Goal: Check status: Check status

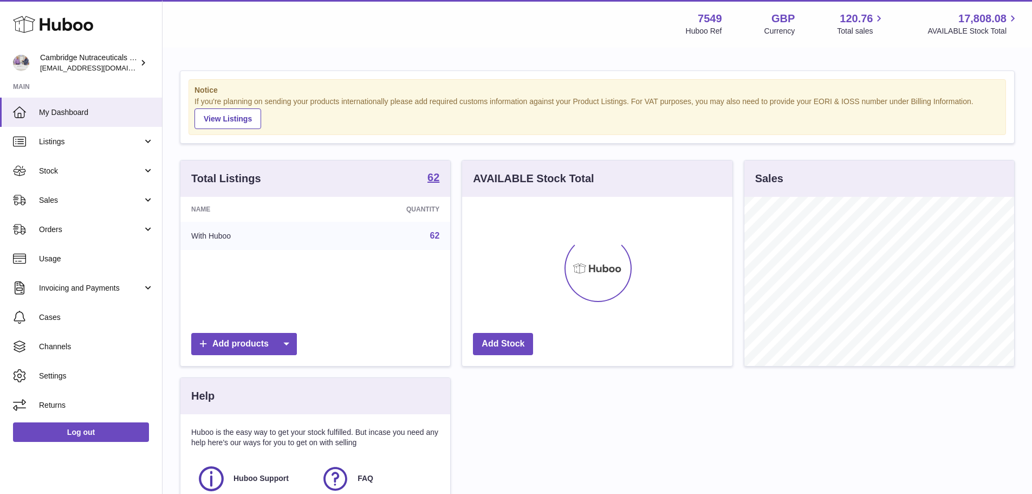
scroll to position [169, 270]
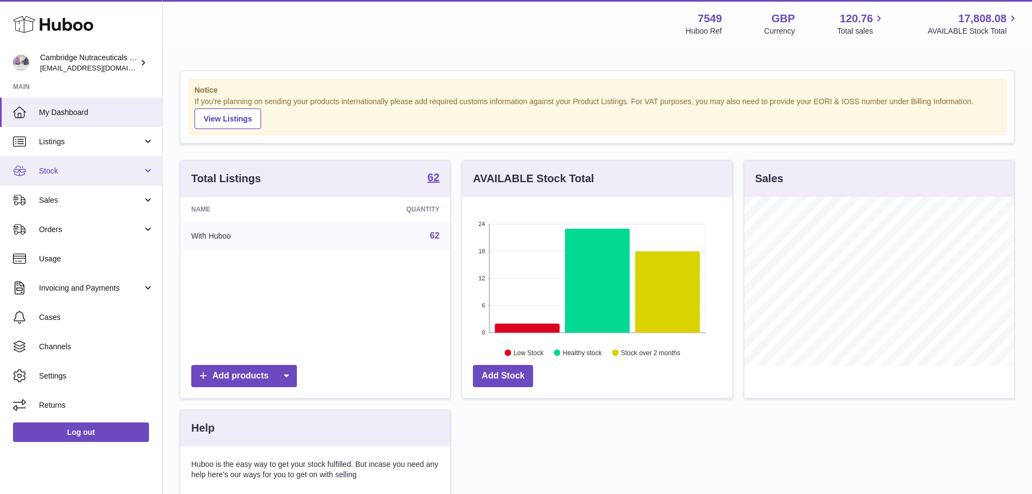
click at [68, 167] on span "Stock" at bounding box center [91, 171] width 104 height 10
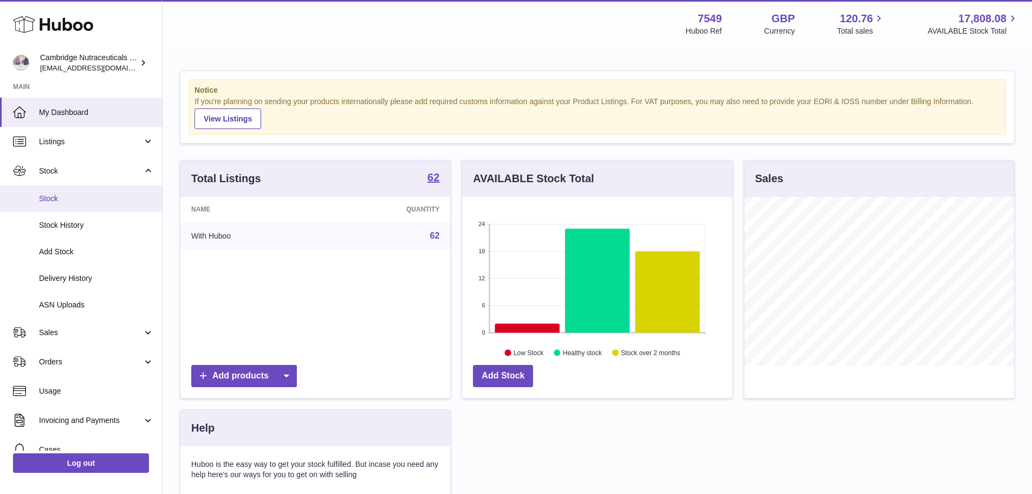
click at [74, 196] on span "Stock" at bounding box center [96, 198] width 115 height 10
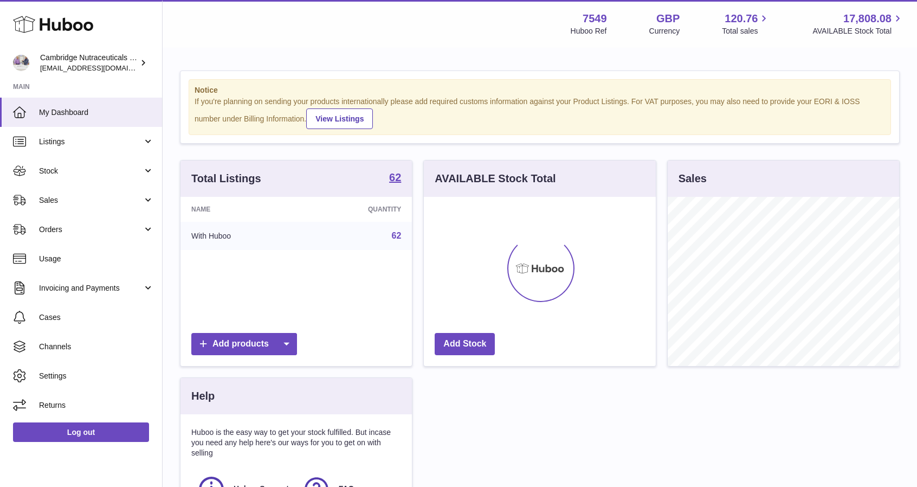
scroll to position [169, 232]
click at [42, 179] on link "Stock" at bounding box center [81, 170] width 162 height 29
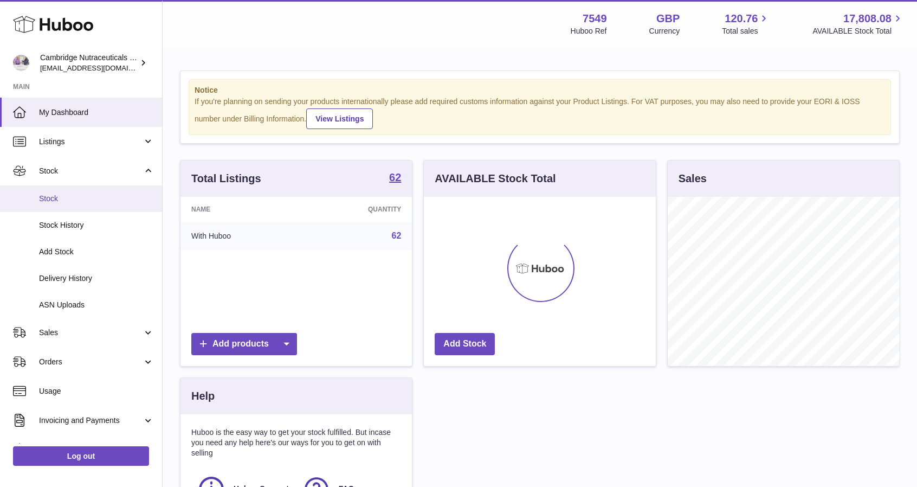
click at [72, 208] on link "Stock" at bounding box center [81, 198] width 162 height 27
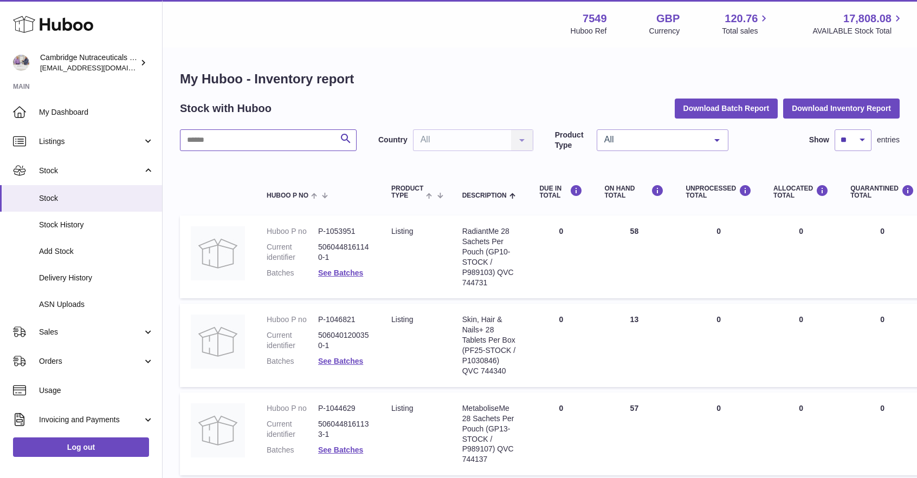
click at [261, 144] on input "text" at bounding box center [268, 141] width 177 height 22
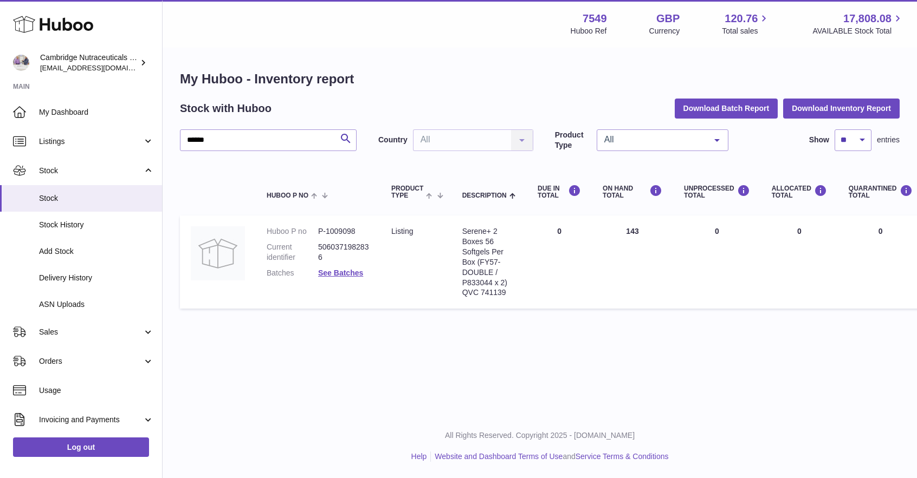
click at [337, 268] on dd "See Batches" at bounding box center [343, 273] width 51 height 10
click at [337, 275] on link "See Batches" at bounding box center [340, 273] width 45 height 9
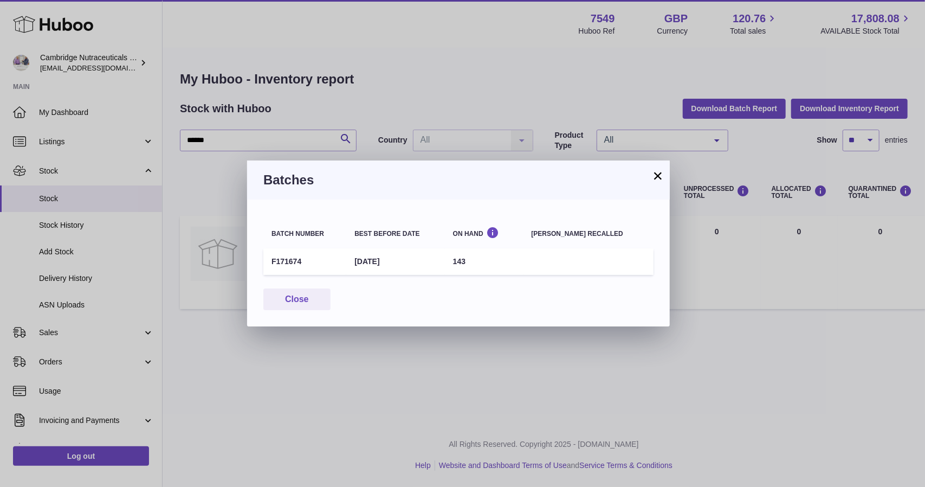
drag, startPoint x: 360, startPoint y: 261, endPoint x: 443, endPoint y: 267, distance: 83.1
click at [443, 267] on td "31st Aug 2026" at bounding box center [395, 261] width 98 height 27
drag, startPoint x: 656, startPoint y: 179, endPoint x: 513, endPoint y: 189, distance: 143.4
click at [513, 189] on div "× Batches Batch number Best before date On Hand Batch recalled F171674 31st Aug…" at bounding box center [458, 243] width 423 height 166
click at [513, 189] on div "Batches" at bounding box center [458, 179] width 423 height 39
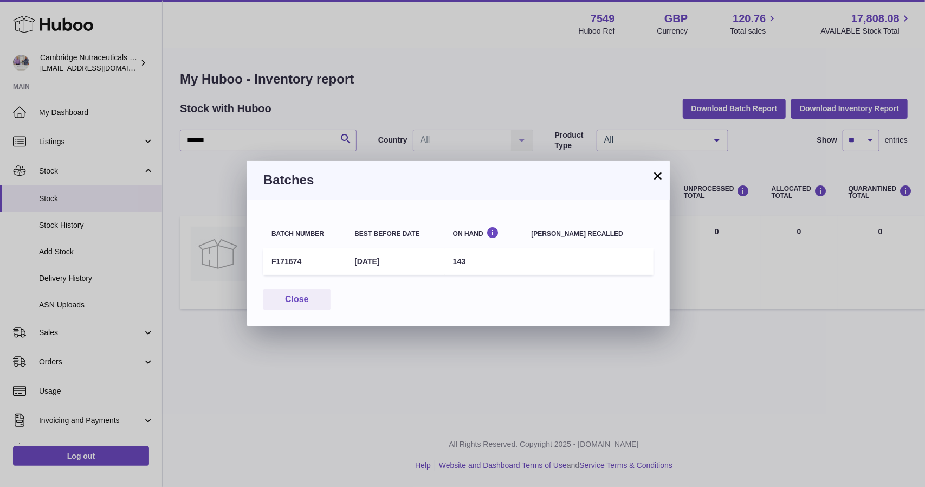
drag, startPoint x: 367, startPoint y: 259, endPoint x: 542, endPoint y: 280, distance: 176.2
click at [542, 280] on div "Batch number Best before date On Hand Batch recalled F171674 31st Aug 2026 143 …" at bounding box center [458, 262] width 423 height 127
click at [519, 189] on div "Batches" at bounding box center [458, 179] width 423 height 39
click at [662, 181] on button "×" at bounding box center [657, 175] width 13 height 13
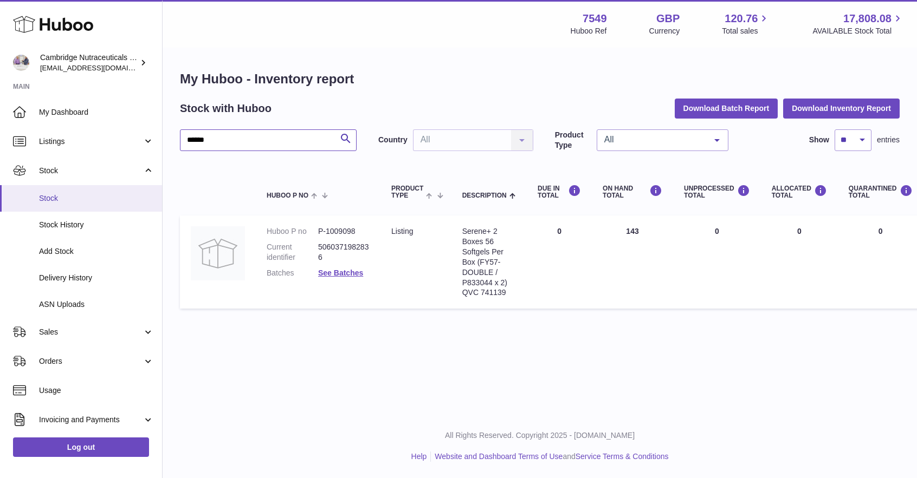
drag, startPoint x: 308, startPoint y: 143, endPoint x: 0, endPoint y: 188, distance: 311.1
click at [0, 188] on div "Huboo Cambridge Nutraceuticals Ltd qvc@camnutra.com Main My Dashboard Listings …" at bounding box center [458, 239] width 917 height 478
type input "*****"
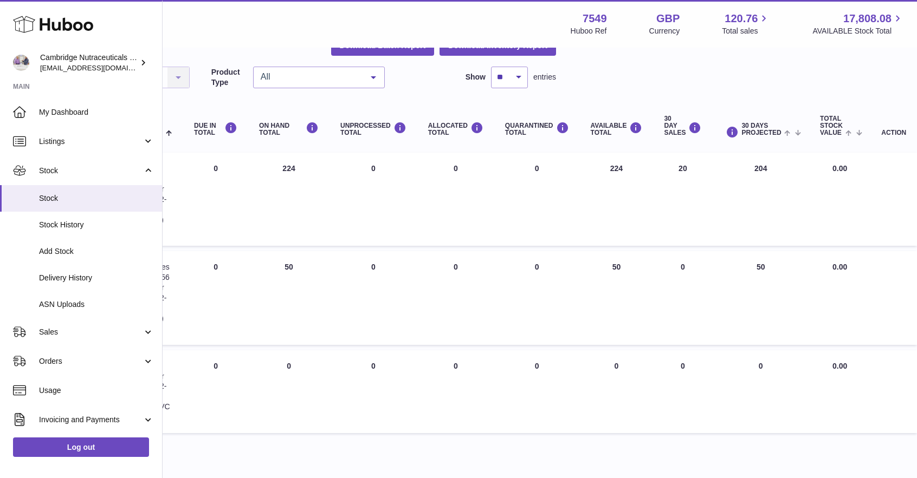
scroll to position [63, 0]
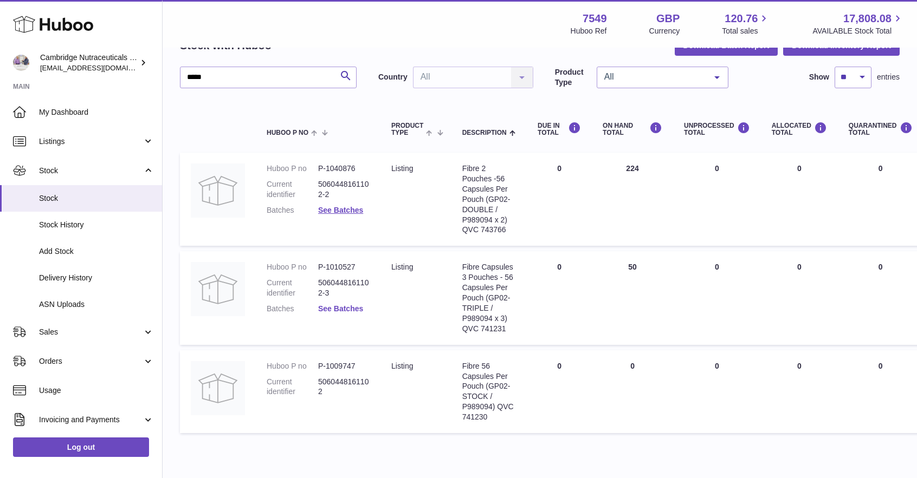
click at [353, 313] on link "See Batches" at bounding box center [340, 309] width 45 height 9
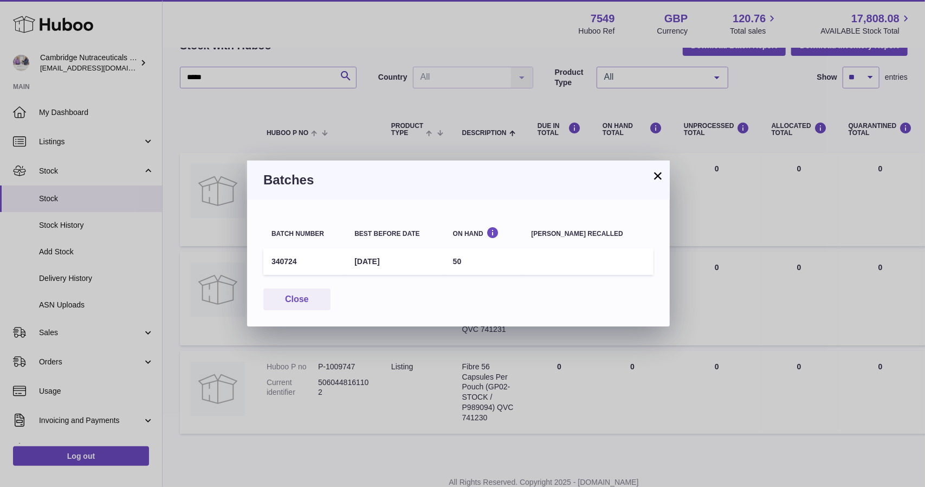
click at [365, 260] on td "24th Jun 2027" at bounding box center [395, 261] width 98 height 27
click at [657, 173] on button "×" at bounding box center [657, 175] width 13 height 13
